Goal: Transaction & Acquisition: Download file/media

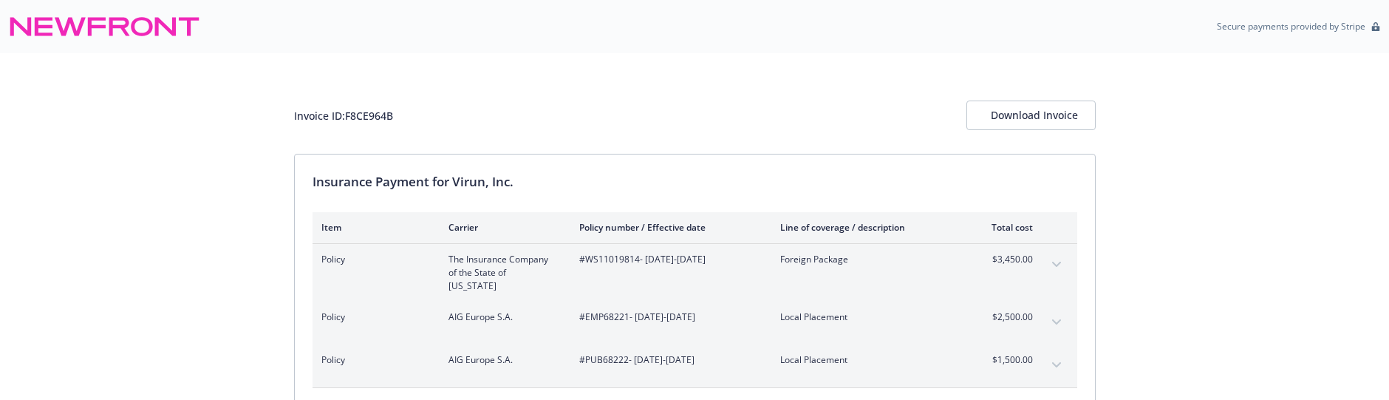
scroll to position [35, 0]
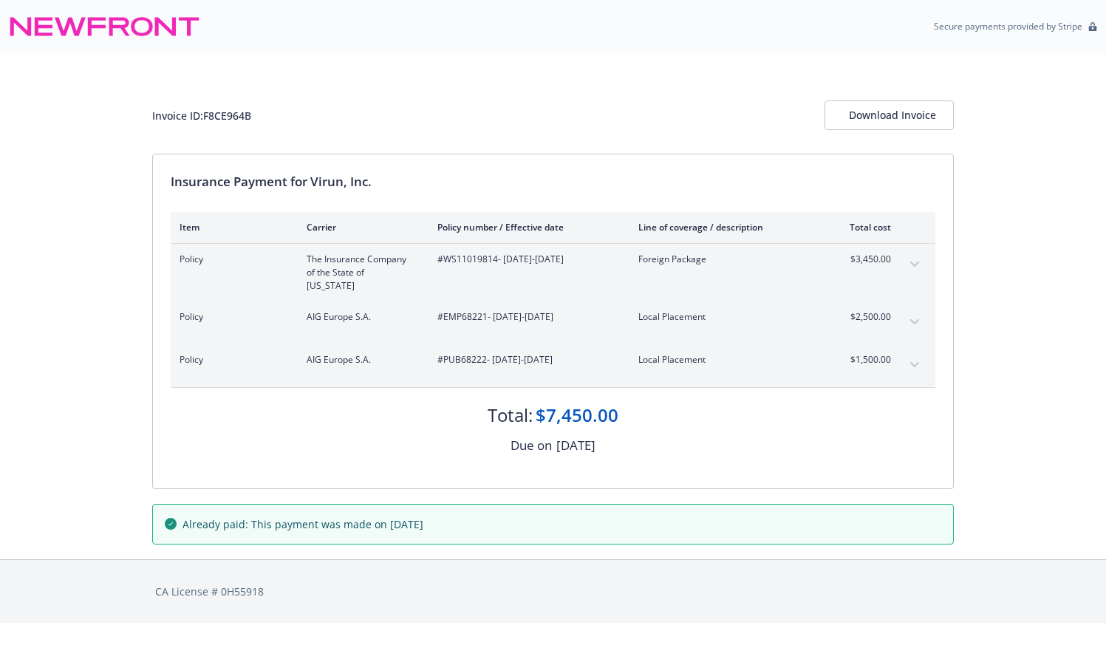
click at [228, 115] on div "Invoice ID: F8CE964B" at bounding box center [201, 116] width 99 height 16
drag, startPoint x: 257, startPoint y: 115, endPoint x: 206, endPoint y: 114, distance: 51.0
click at [206, 114] on div "Invoice ID: F8CE964B Download Invoice" at bounding box center [552, 115] width 801 height 30
copy div "F8CE964B"
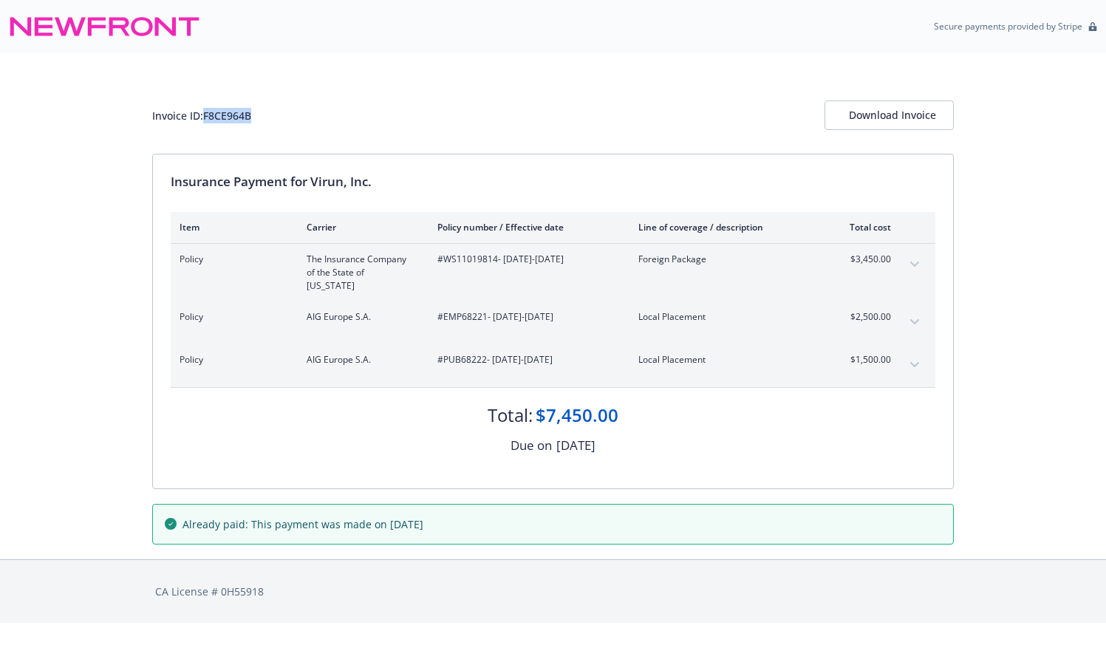
click at [916, 320] on icon "expand content" at bounding box center [914, 322] width 9 height 6
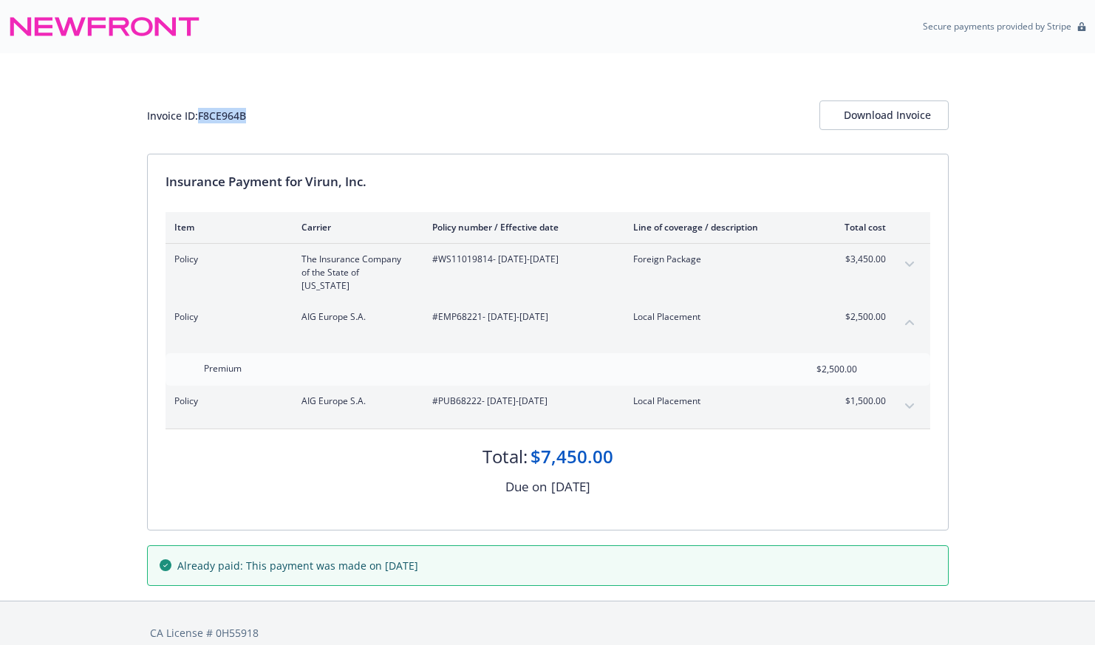
click at [909, 409] on button "expand content" at bounding box center [909, 406] width 24 height 24
